Goal: Find specific page/section: Find specific page/section

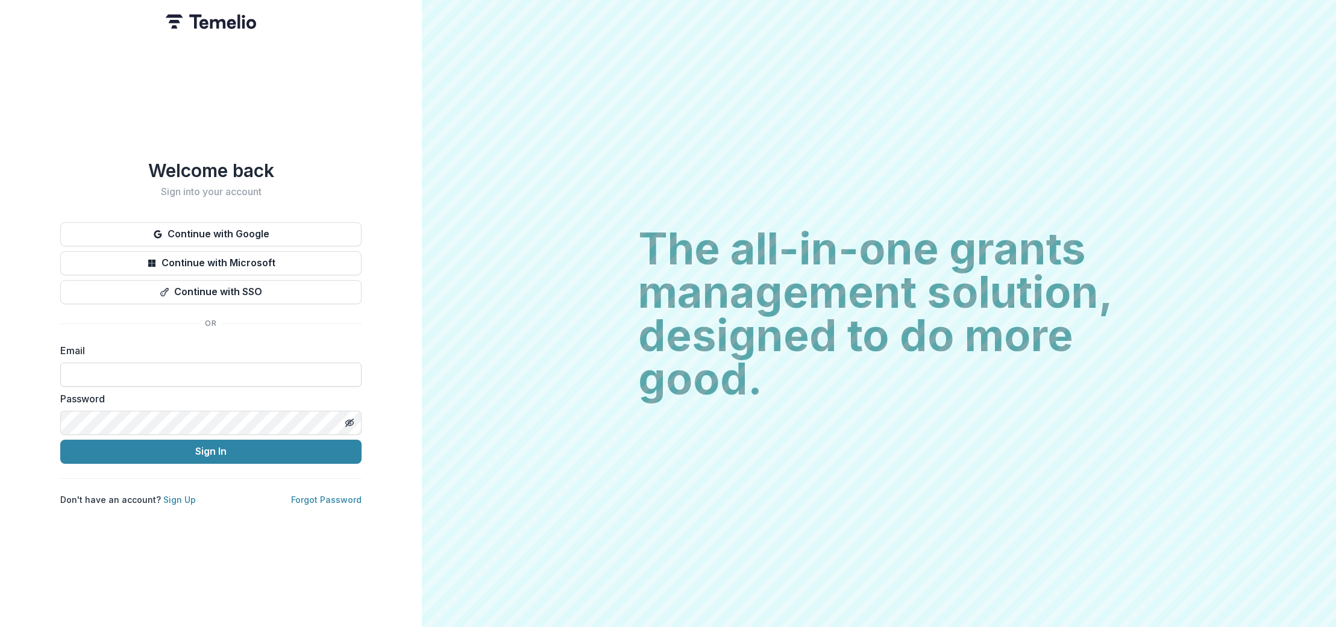
click at [150, 373] on input at bounding box center [210, 375] width 301 height 24
type input "**********"
click at [249, 450] on button "Sign In" at bounding box center [210, 452] width 301 height 24
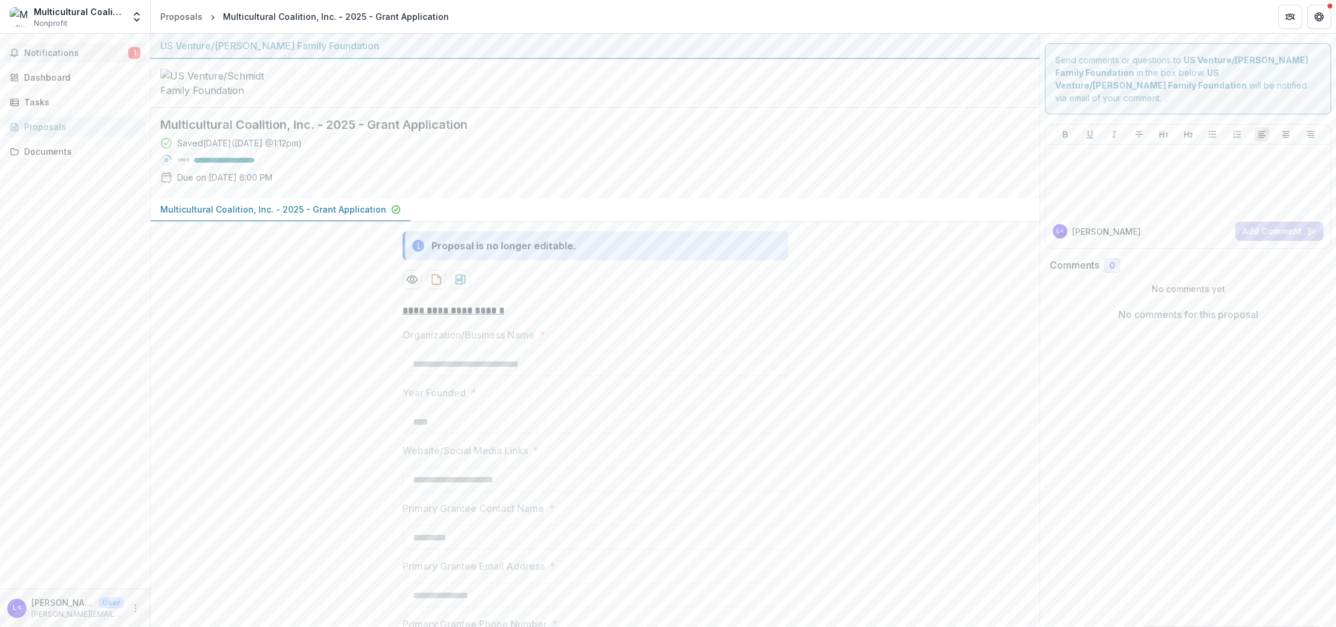
click at [67, 53] on span "Notifications" at bounding box center [76, 53] width 104 height 10
drag, startPoint x: 54, startPoint y: 10, endPoint x: 25, endPoint y: 8, distance: 29.0
click at [50, 10] on div "Multicultural Coalition, Inc." at bounding box center [79, 11] width 90 height 13
click at [17, 13] on img at bounding box center [19, 16] width 19 height 19
click at [64, 142] on link "Documents" at bounding box center [75, 152] width 140 height 20
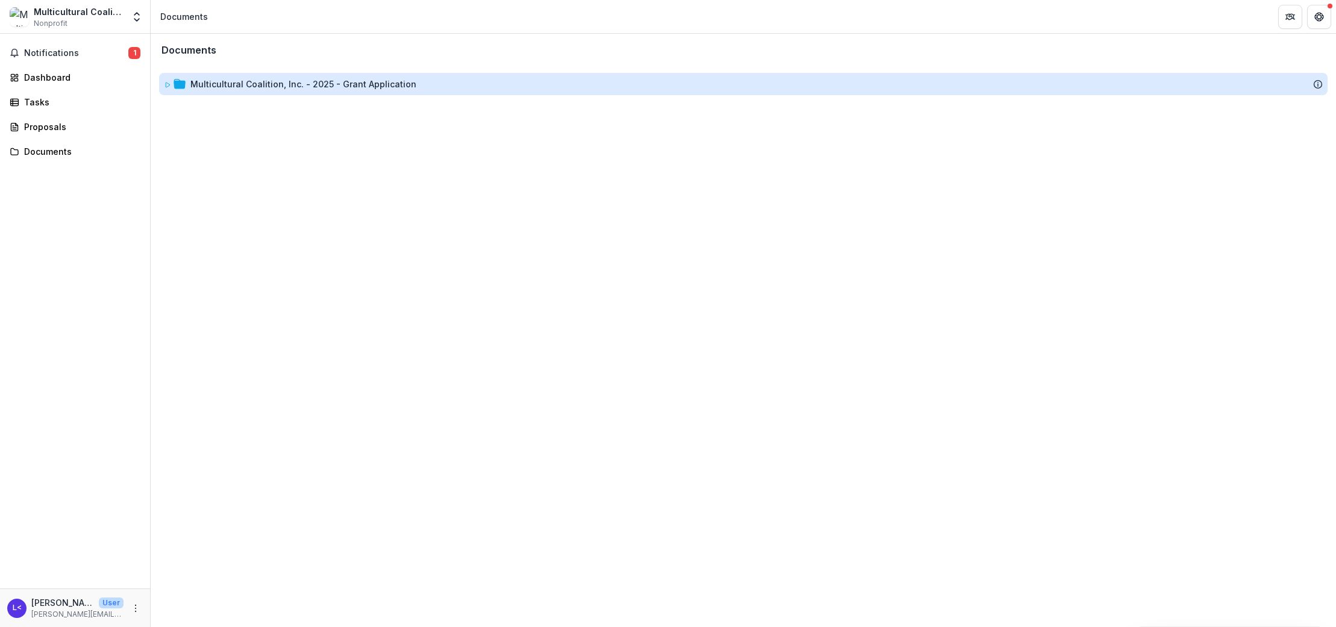
click at [345, 81] on div "Multicultural Coalition, Inc. - 2025 - Grant Application" at bounding box center [303, 84] width 226 height 13
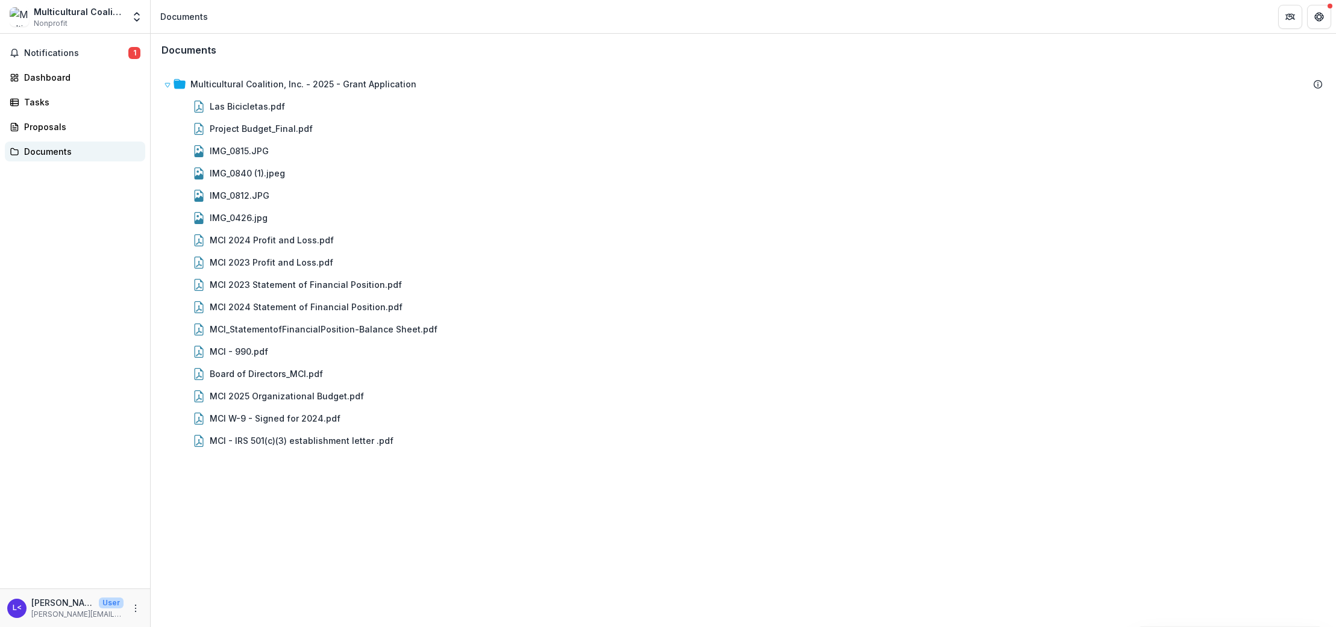
click at [54, 149] on div "Documents" at bounding box center [79, 151] width 111 height 13
click at [60, 54] on span "Notifications" at bounding box center [76, 53] width 104 height 10
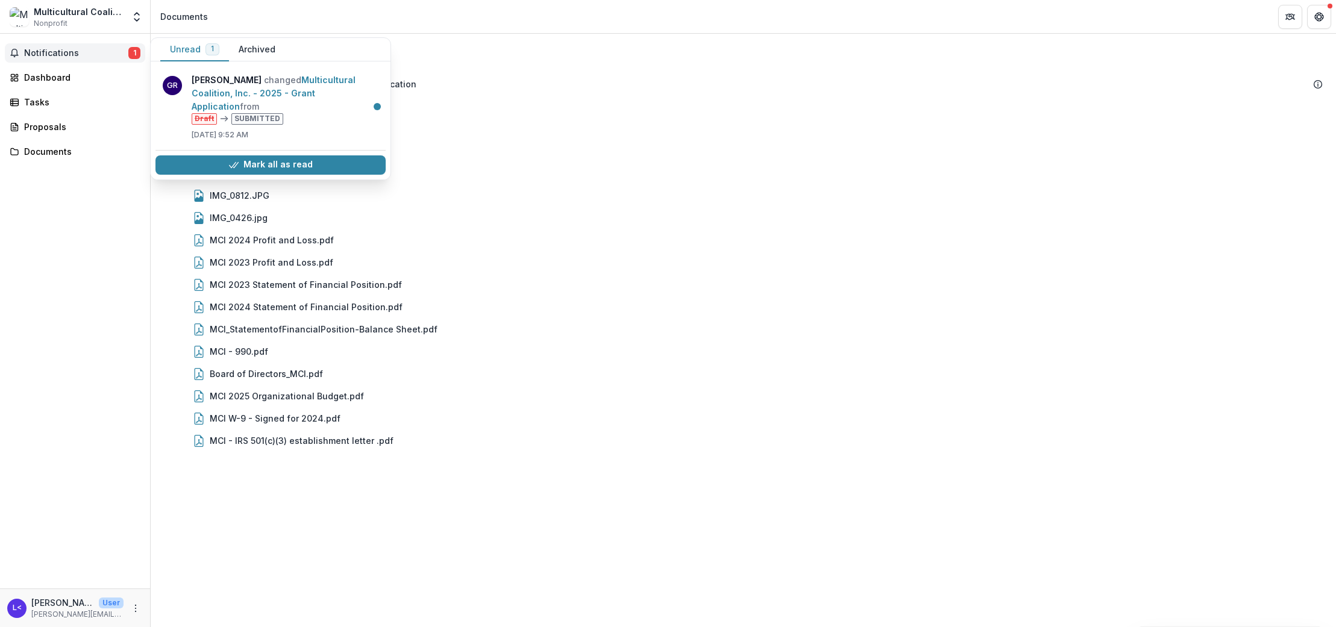
click at [199, 51] on button "Unread 1" at bounding box center [194, 49] width 69 height 23
click at [198, 111] on link "Multicultural Coalition, Inc. - 2025 - Grant Application" at bounding box center [274, 93] width 164 height 37
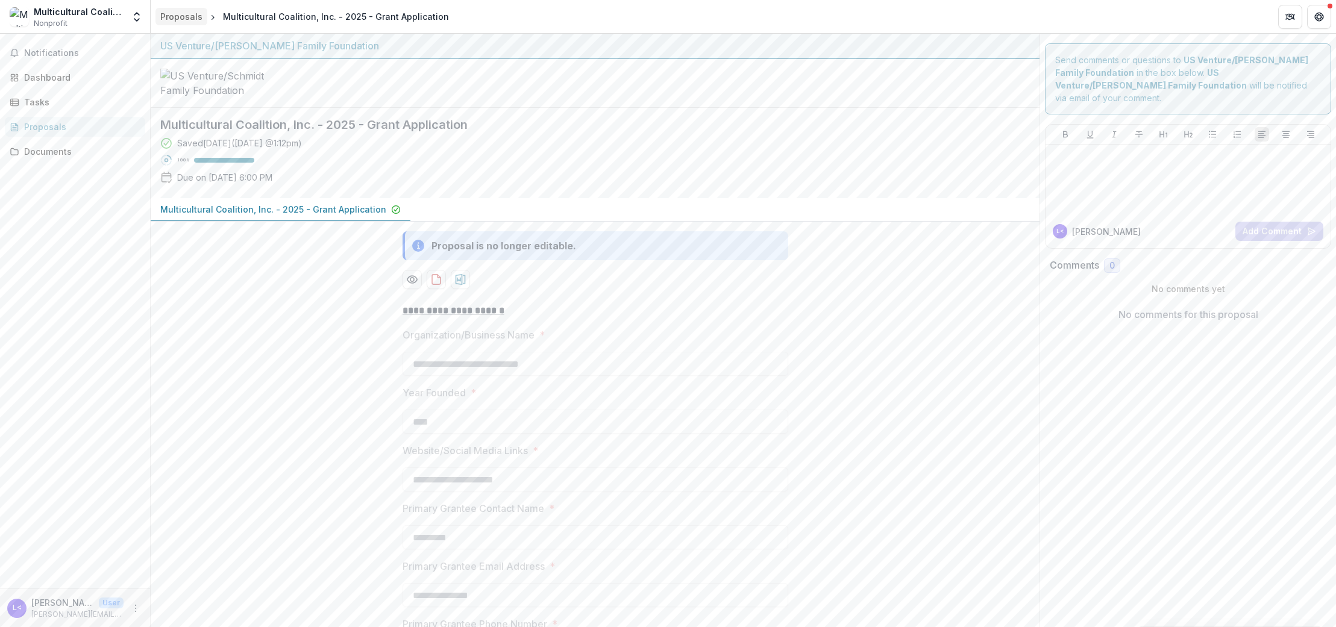
click at [166, 15] on div "Proposals" at bounding box center [181, 16] width 42 height 13
